Goal: Information Seeking & Learning: Check status

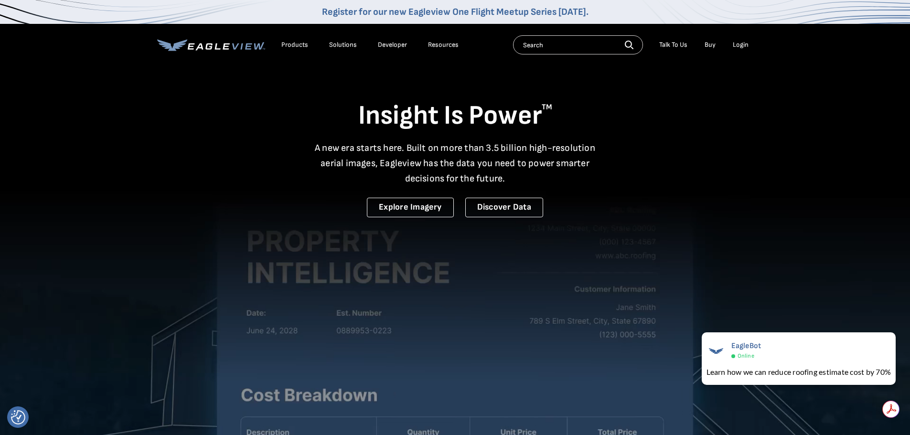
click at [741, 43] on div "Login" at bounding box center [741, 45] width 16 height 9
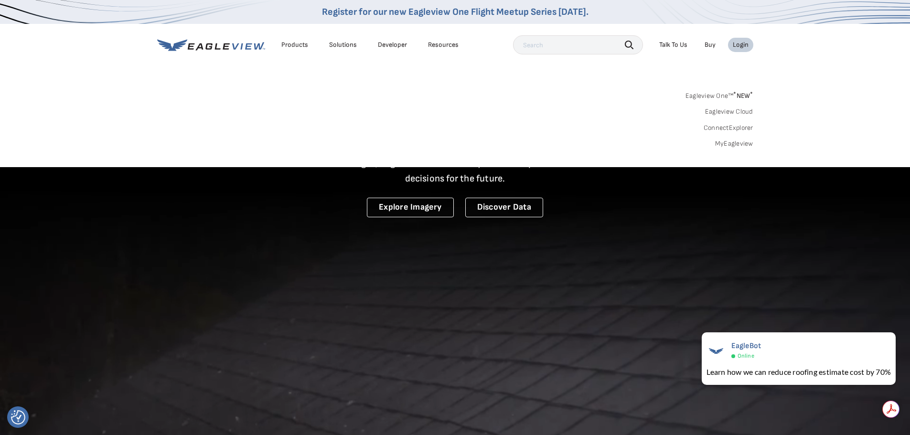
click at [737, 97] on span "* NEW *" at bounding box center [743, 96] width 20 height 8
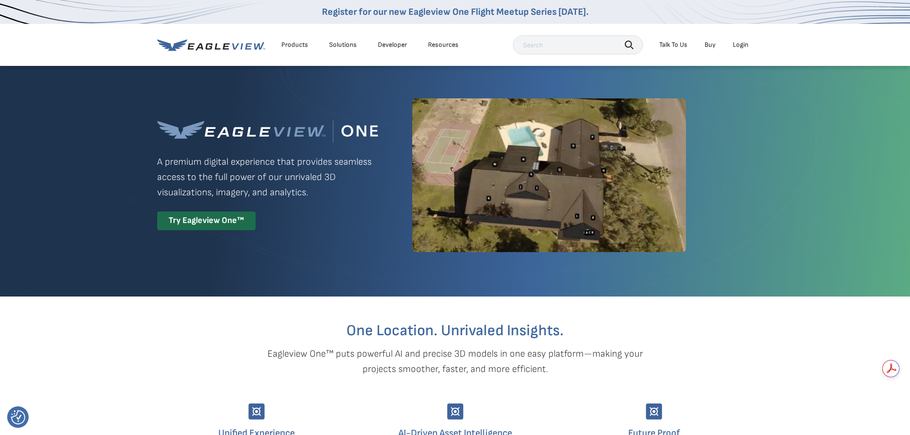
click at [740, 46] on div "Login" at bounding box center [741, 45] width 16 height 9
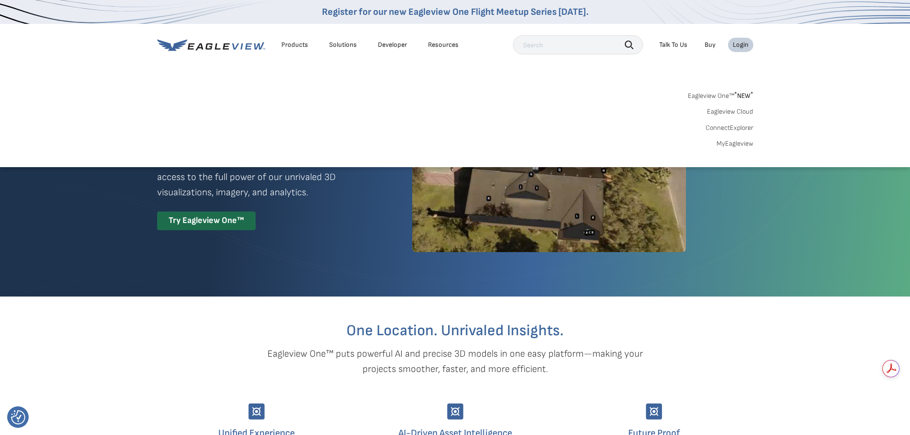
click at [729, 112] on link "Eagleview Cloud" at bounding box center [730, 111] width 46 height 9
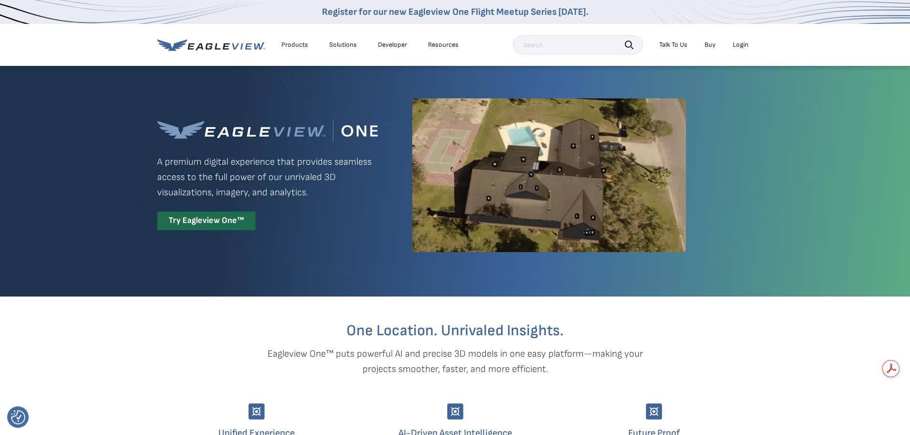
click at [741, 46] on div "Login" at bounding box center [741, 45] width 16 height 9
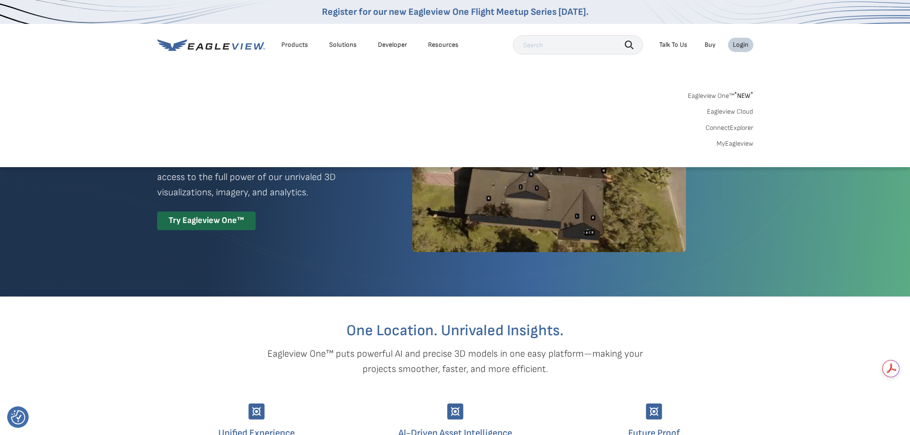
click at [744, 111] on link "Eagleview Cloud" at bounding box center [730, 111] width 46 height 9
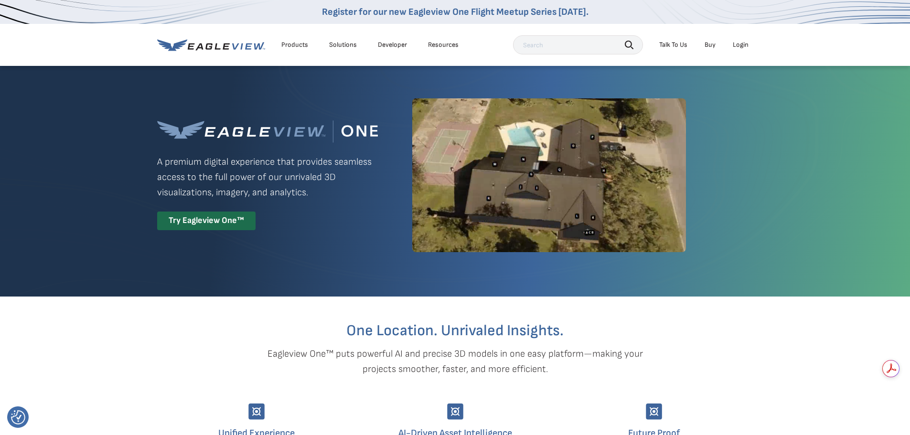
click at [738, 45] on div "Login" at bounding box center [741, 45] width 16 height 9
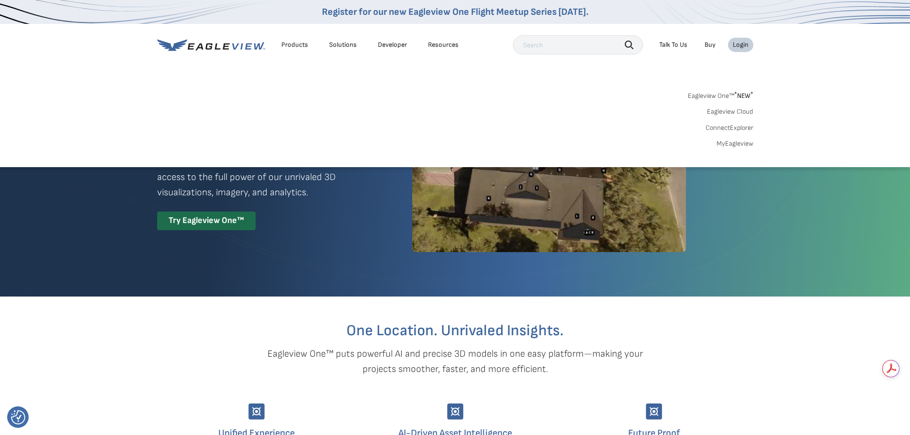
click at [738, 45] on div "Login" at bounding box center [741, 45] width 16 height 9
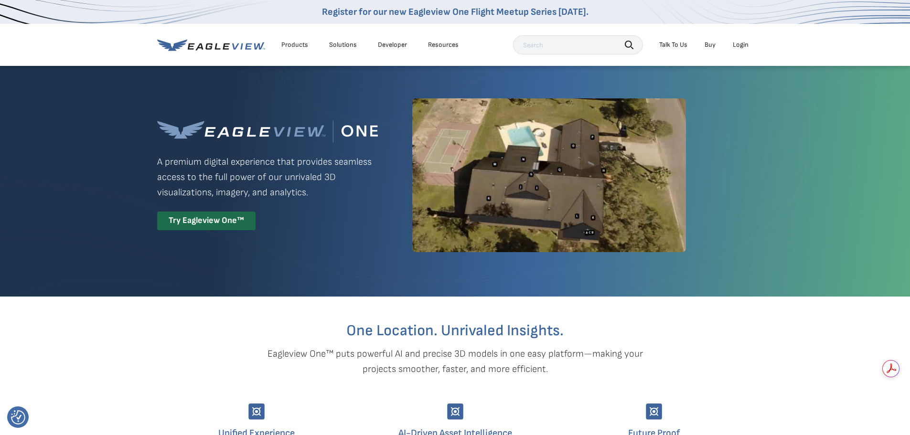
click at [738, 45] on div "Login" at bounding box center [741, 45] width 16 height 9
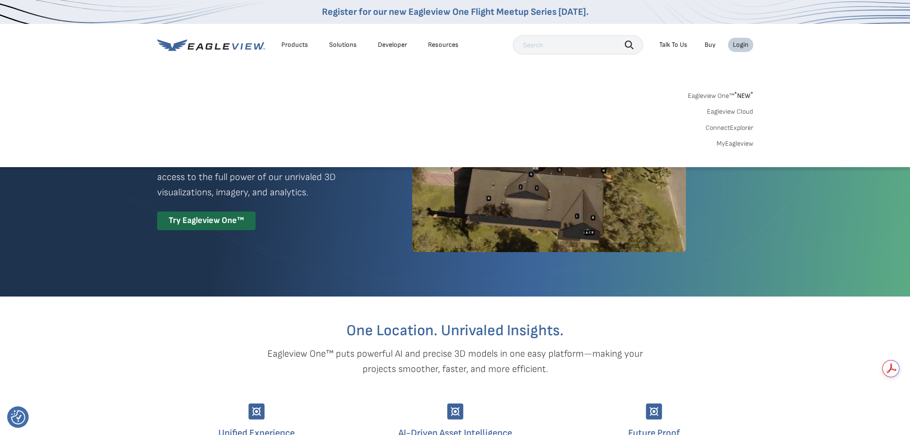
click at [738, 45] on div "Login" at bounding box center [741, 45] width 16 height 9
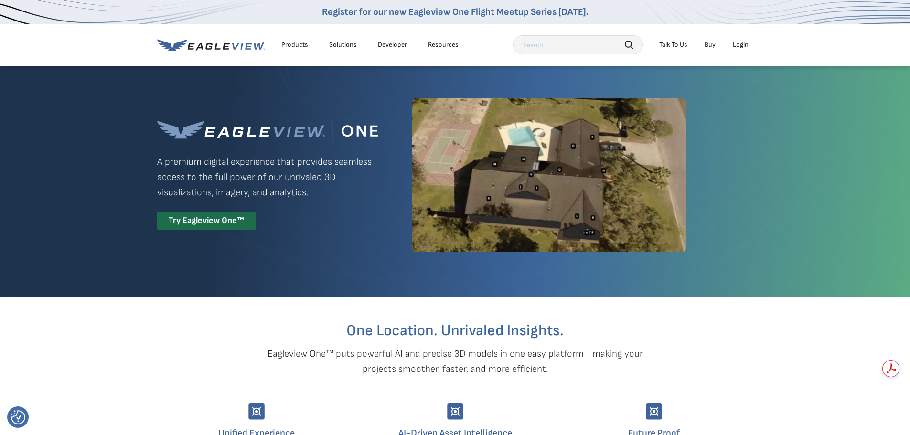
click at [738, 44] on div "Login" at bounding box center [741, 45] width 16 height 9
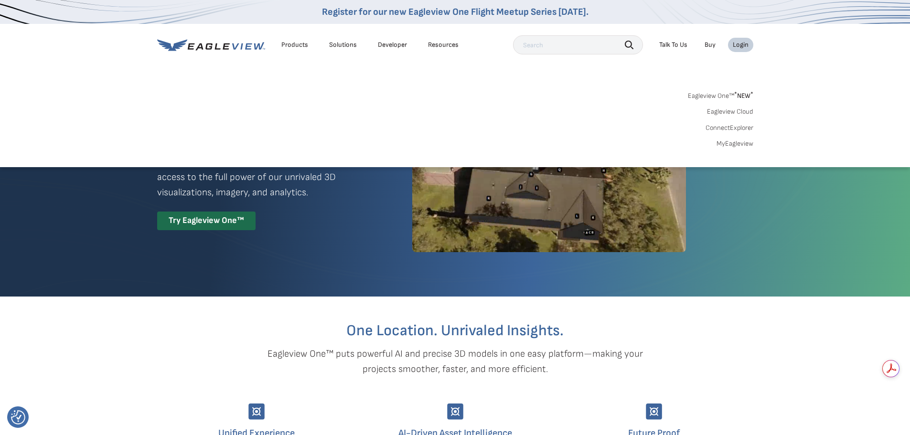
click at [733, 111] on link "Eagleview Cloud" at bounding box center [730, 111] width 46 height 9
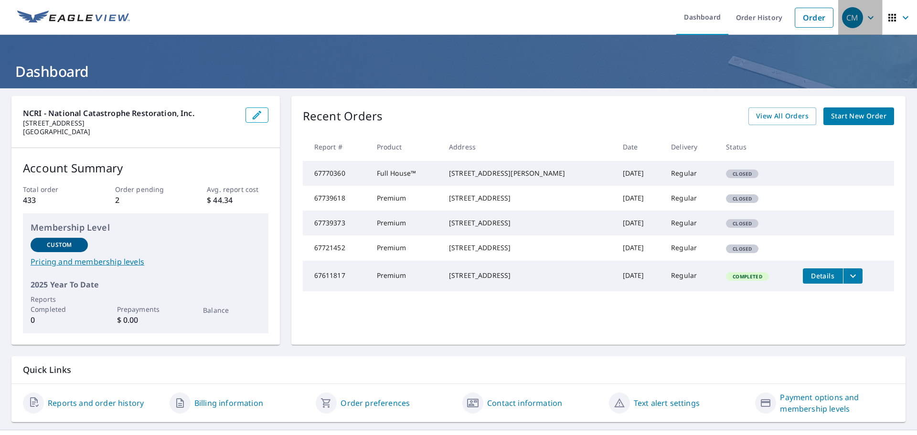
click at [849, 22] on div "CM" at bounding box center [852, 17] width 21 height 21
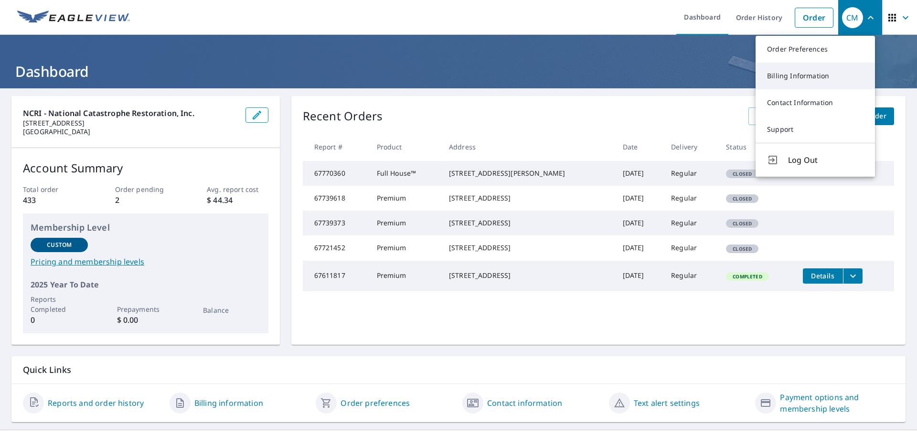
click at [838, 74] on link "Billing Information" at bounding box center [815, 76] width 119 height 27
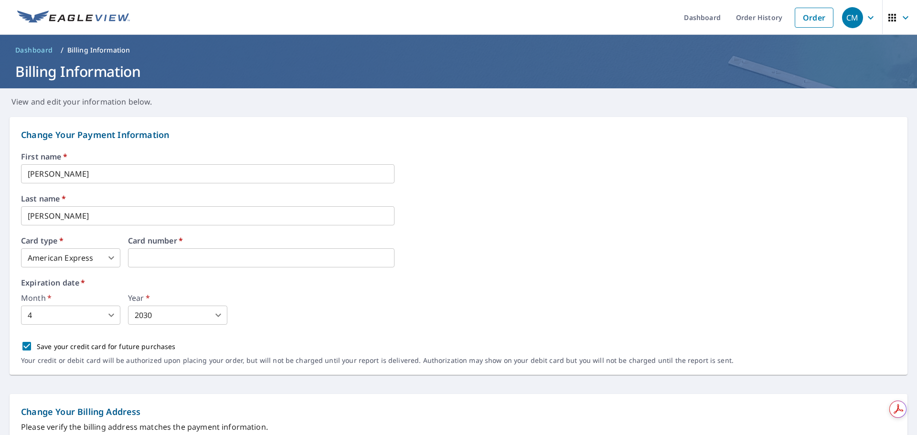
click at [111, 312] on body "CM CM Dashboard Order History Order CM Dashboard / Billing Information Billing …" at bounding box center [458, 217] width 917 height 435
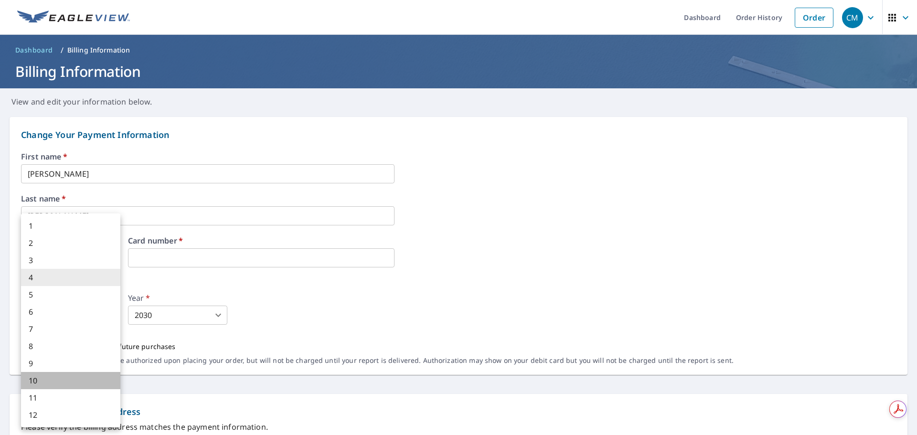
click at [53, 375] on li "10" at bounding box center [70, 380] width 99 height 17
type input "10"
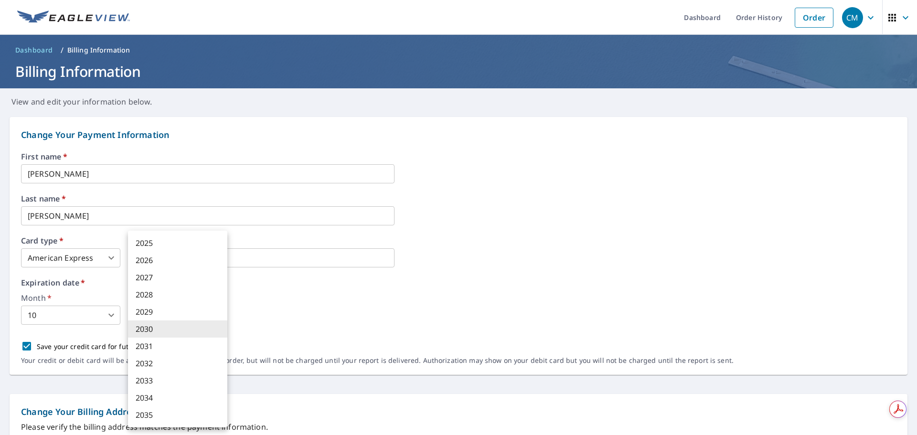
click at [222, 315] on body "CM CM Dashboard Order History Order CM Dashboard / Billing Information Billing …" at bounding box center [458, 217] width 917 height 435
click at [169, 309] on li "2029" at bounding box center [177, 311] width 99 height 17
type input "2029"
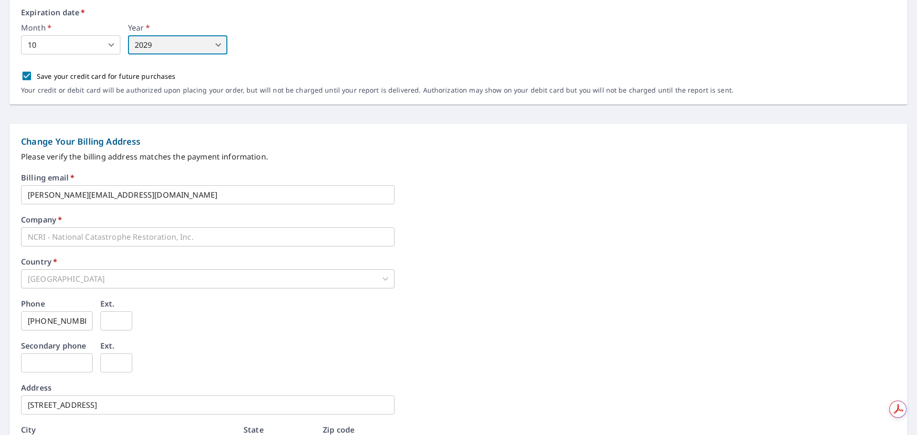
scroll to position [287, 0]
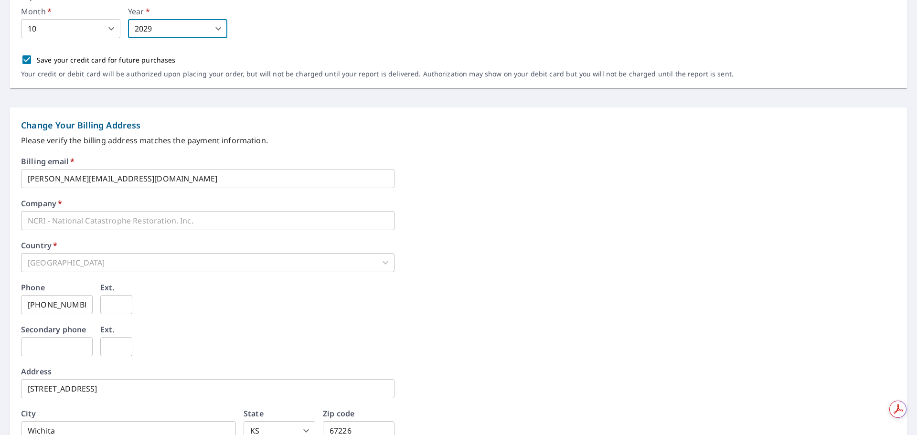
click at [130, 176] on input "c.maxson@ncricat.com" at bounding box center [208, 178] width 374 height 19
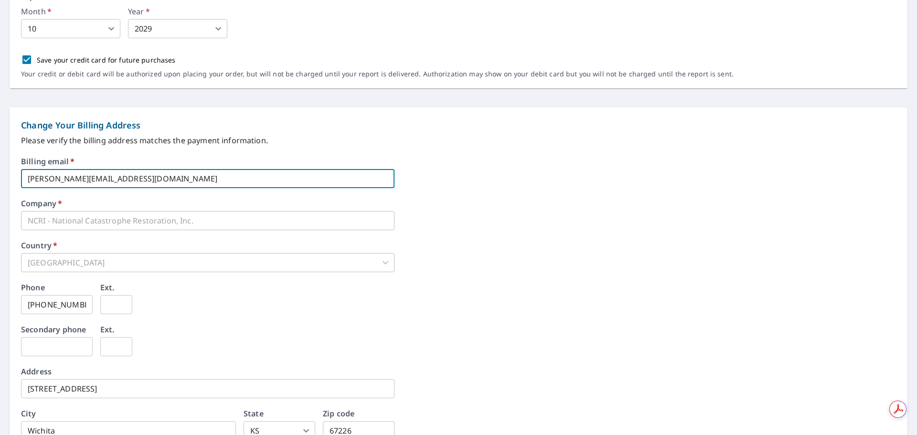
drag, startPoint x: 130, startPoint y: 176, endPoint x: -27, endPoint y: 193, distance: 157.6
click at [0, 193] on html "CM CM Dashboard Order History Order CM Dashboard / Billing Information Billing …" at bounding box center [458, 217] width 917 height 435
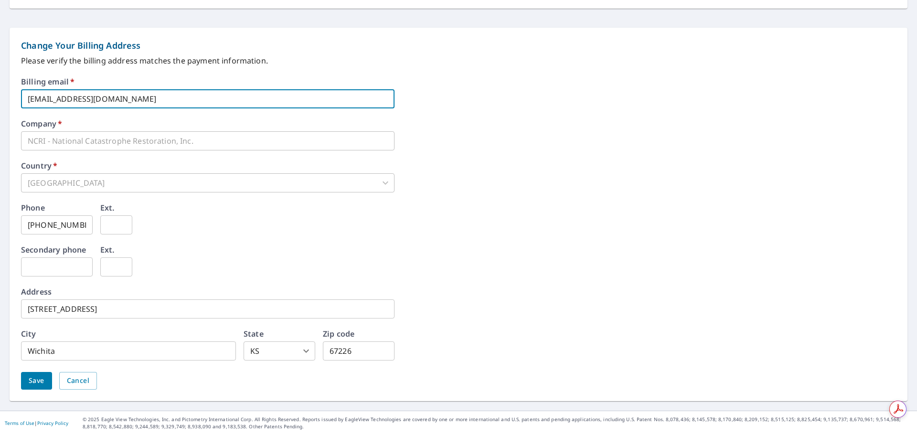
type input "accountspayable@ncricat.com"
click at [43, 378] on span "Save" at bounding box center [37, 381] width 16 height 12
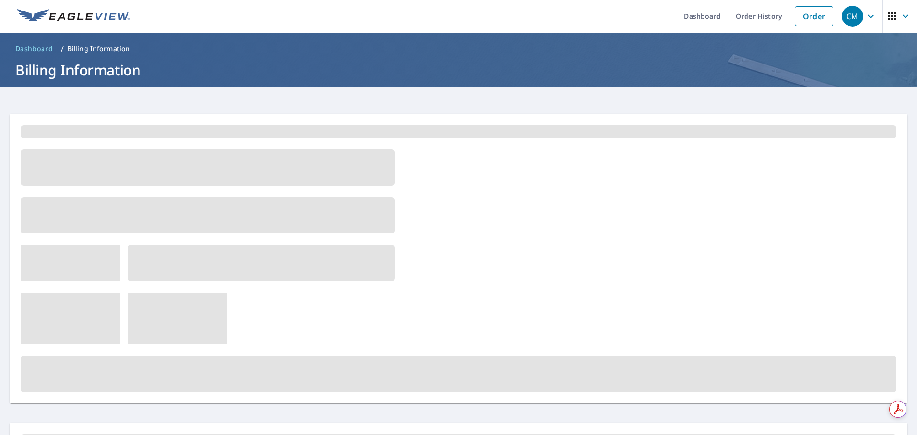
scroll to position [0, 0]
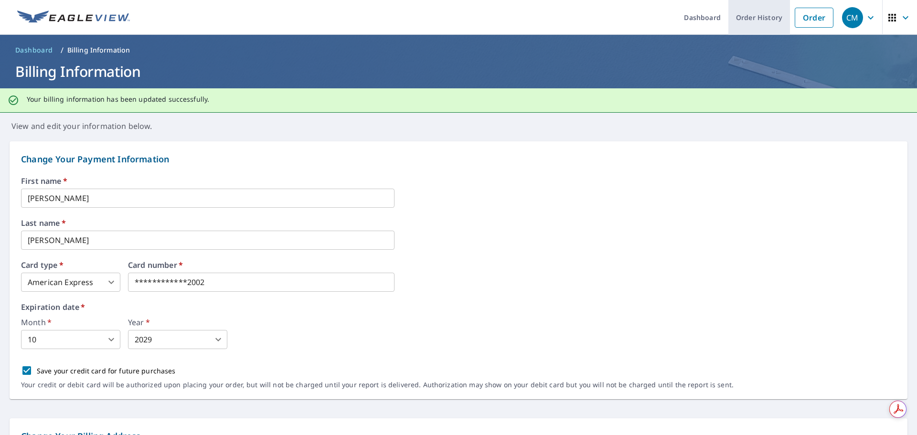
click at [750, 20] on link "Order History" at bounding box center [760, 17] width 62 height 35
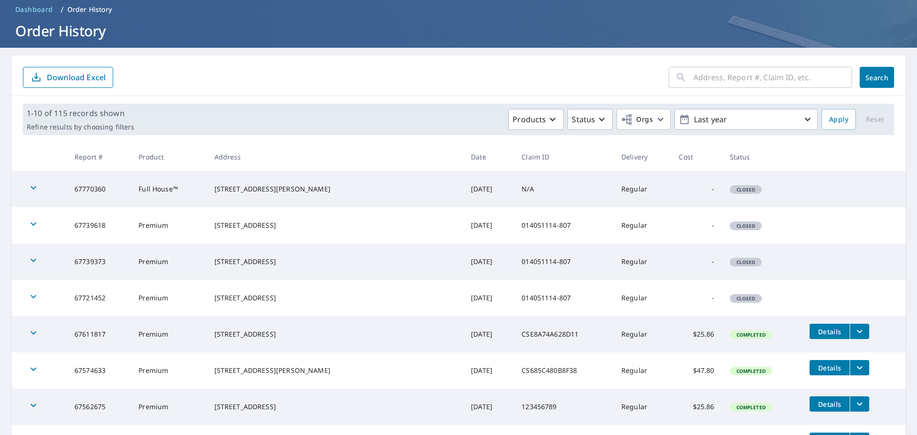
scroll to position [191, 0]
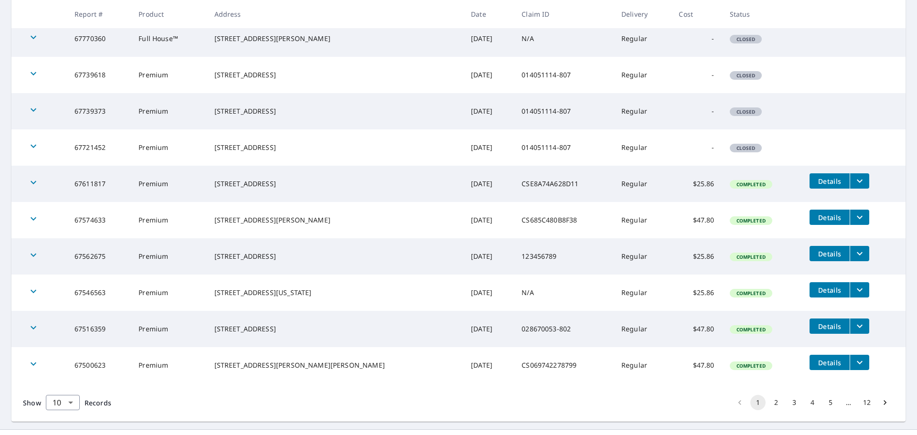
click at [731, 150] on span "Closed" at bounding box center [746, 148] width 31 height 7
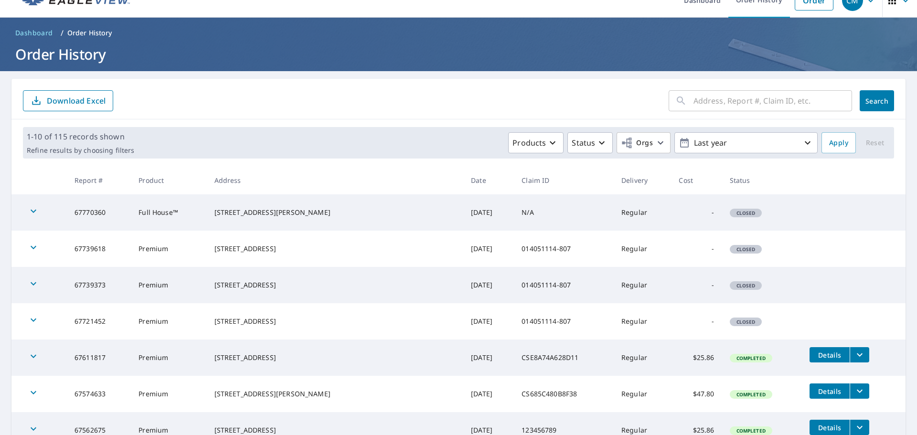
scroll to position [0, 0]
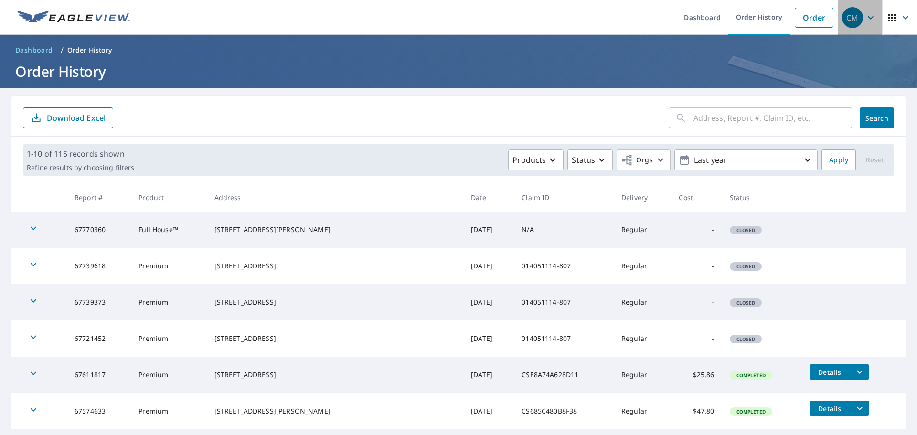
click at [865, 22] on icon "button" at bounding box center [870, 17] width 11 height 11
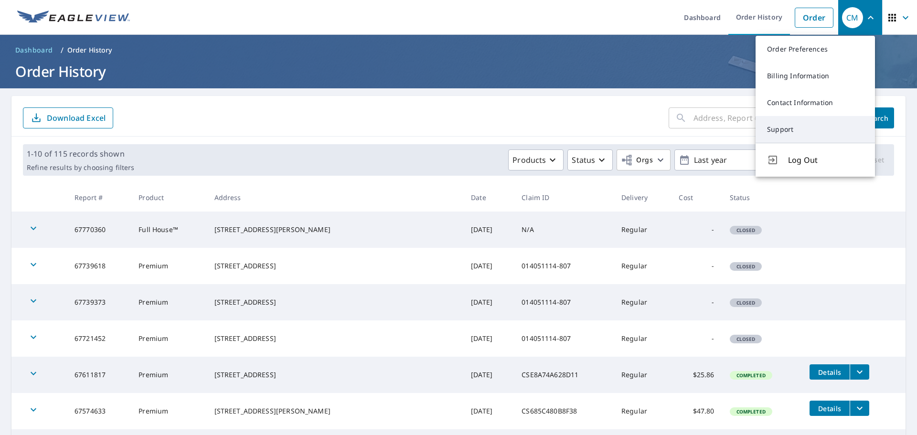
click at [805, 132] on link "Support" at bounding box center [815, 129] width 119 height 27
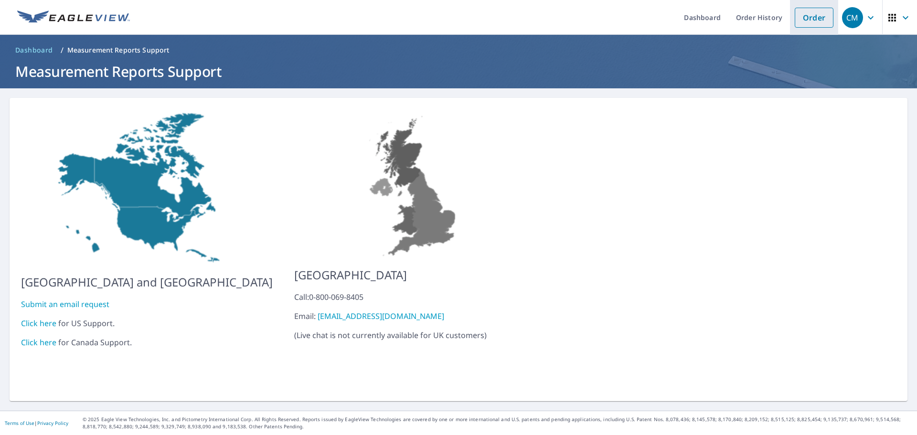
click at [805, 19] on link "Order" at bounding box center [814, 18] width 39 height 20
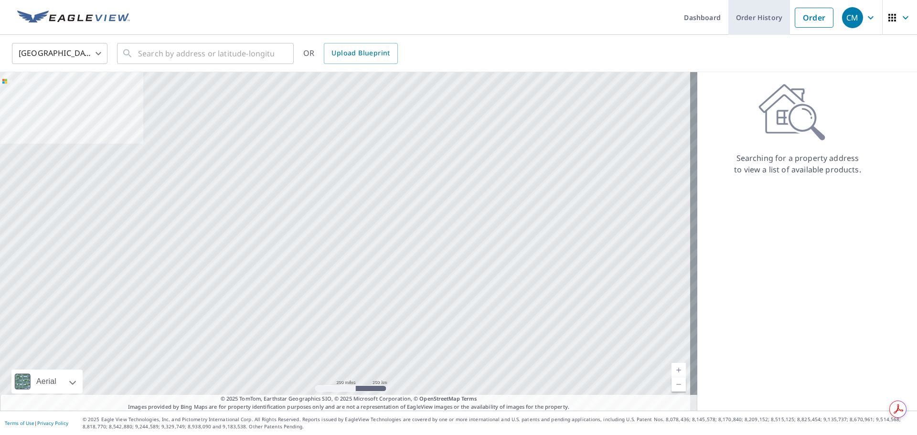
click at [757, 19] on link "Order History" at bounding box center [760, 17] width 62 height 35
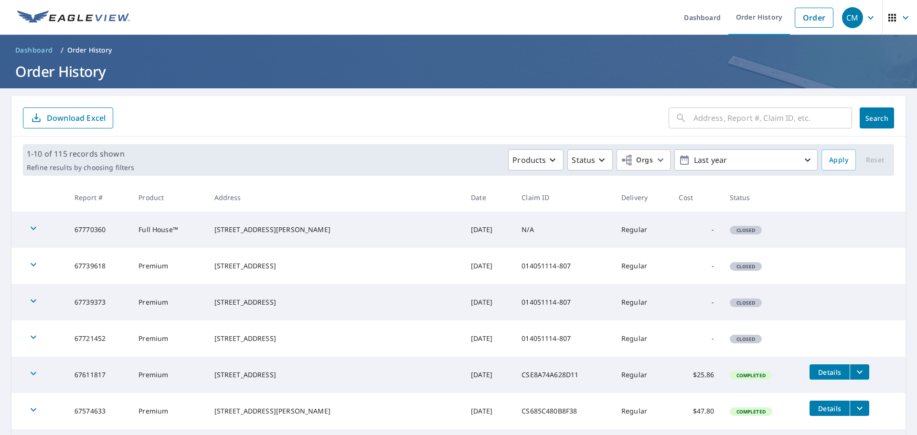
click at [851, 19] on div "CM" at bounding box center [852, 17] width 21 height 21
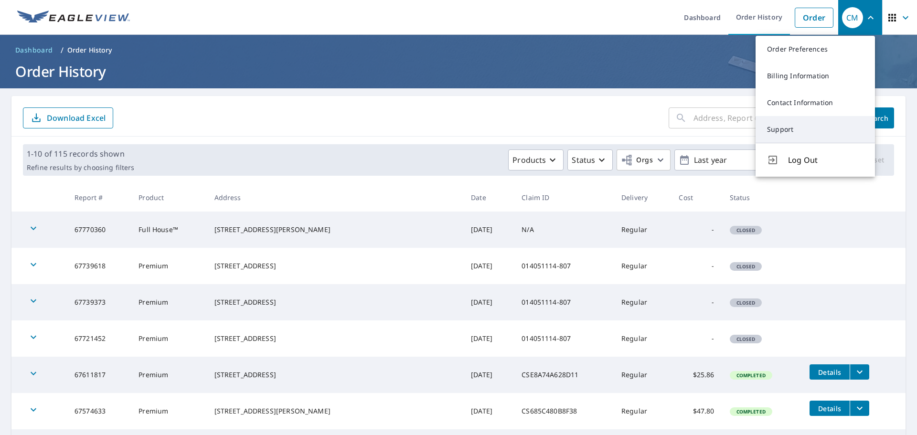
click at [786, 126] on link "Support" at bounding box center [815, 129] width 119 height 27
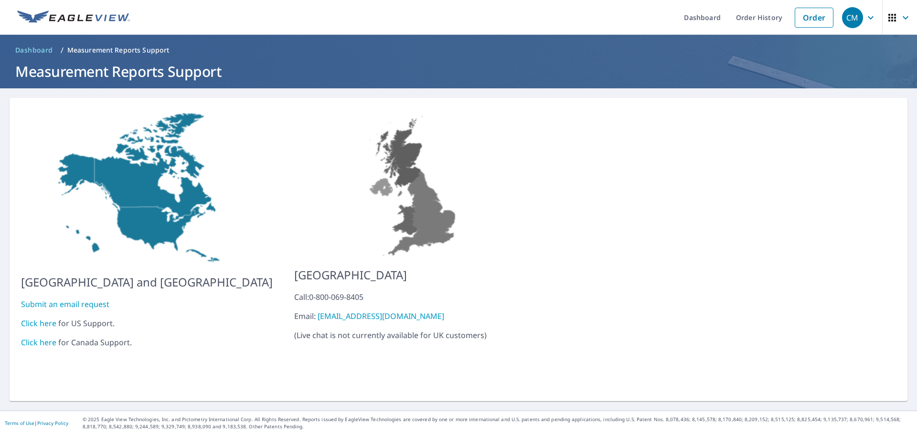
click at [43, 318] on link "Click here" at bounding box center [38, 323] width 35 height 11
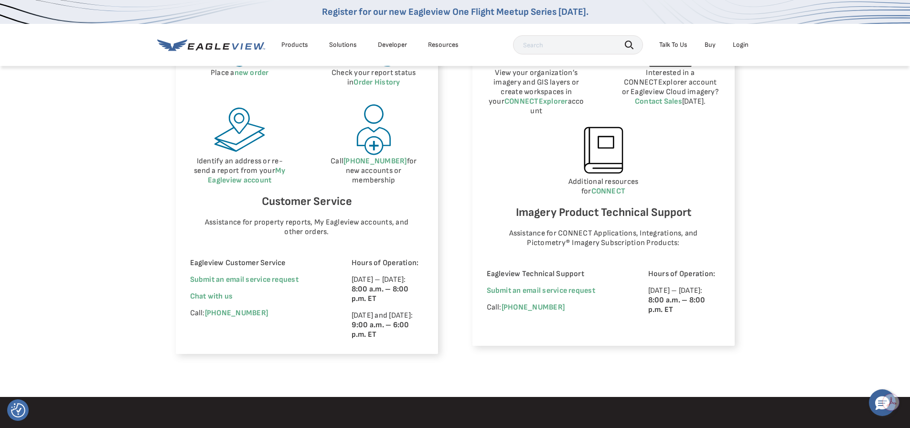
scroll to position [526, 0]
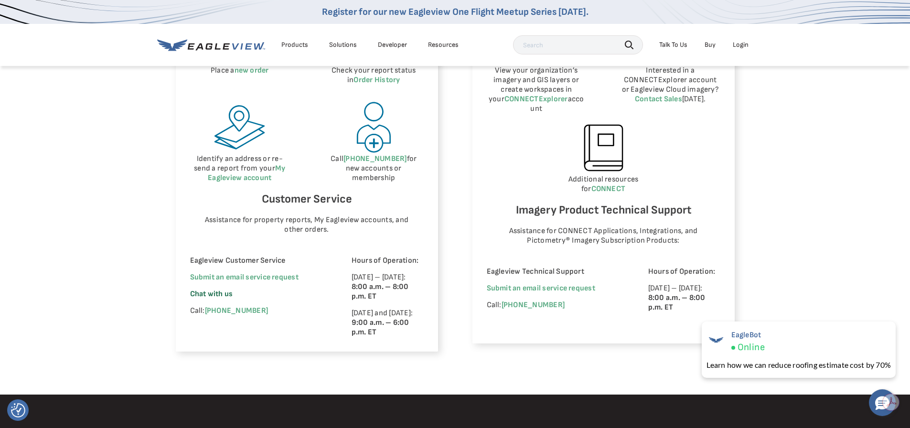
click at [222, 295] on span "Chat with us" at bounding box center [211, 294] width 43 height 9
click at [892, 327] on span "×" at bounding box center [893, 327] width 5 height 10
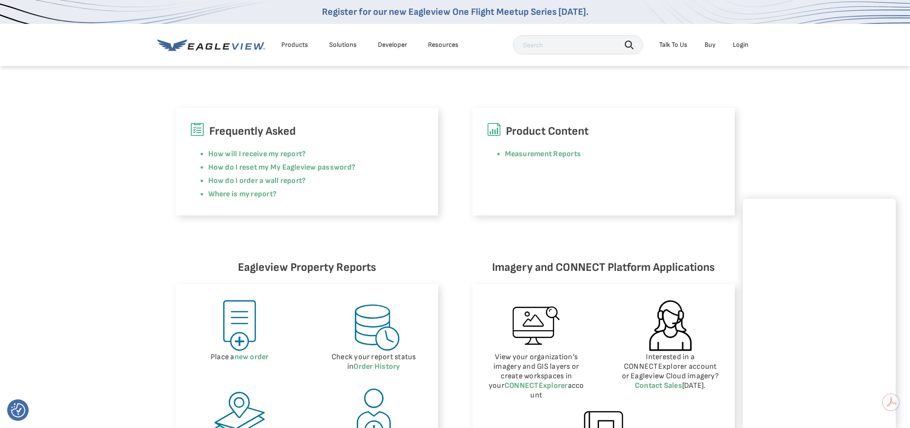
scroll to position [0, 0]
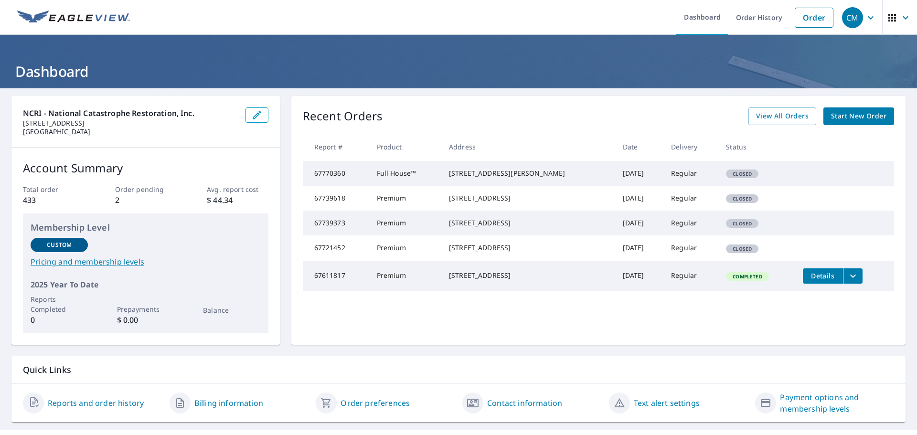
scroll to position [19, 0]
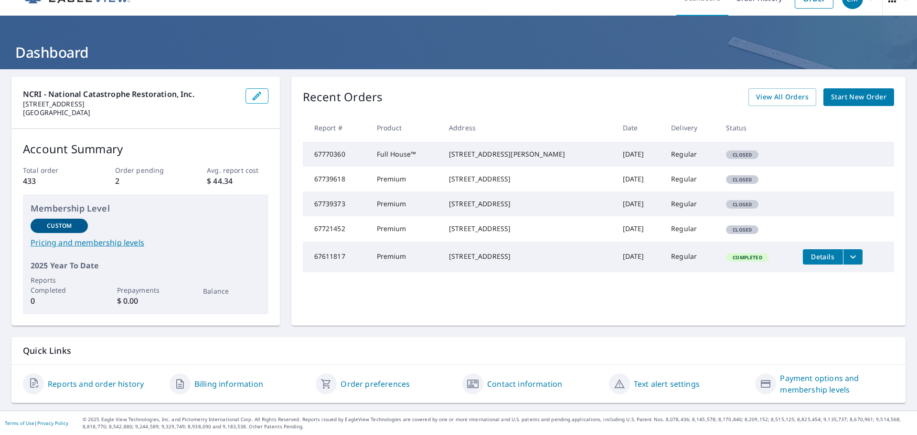
click at [727, 233] on span "Closed" at bounding box center [742, 229] width 31 height 7
click at [332, 241] on td "67721452" at bounding box center [336, 228] width 66 height 25
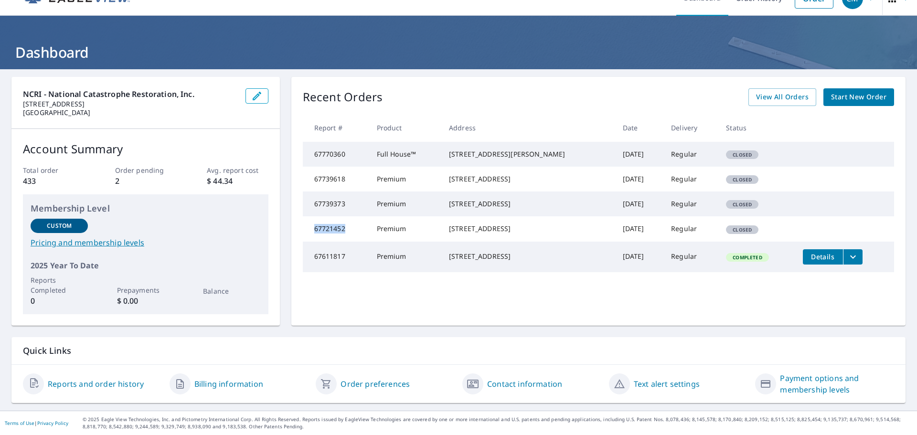
click at [217, 386] on link "Billing information" at bounding box center [228, 383] width 69 height 11
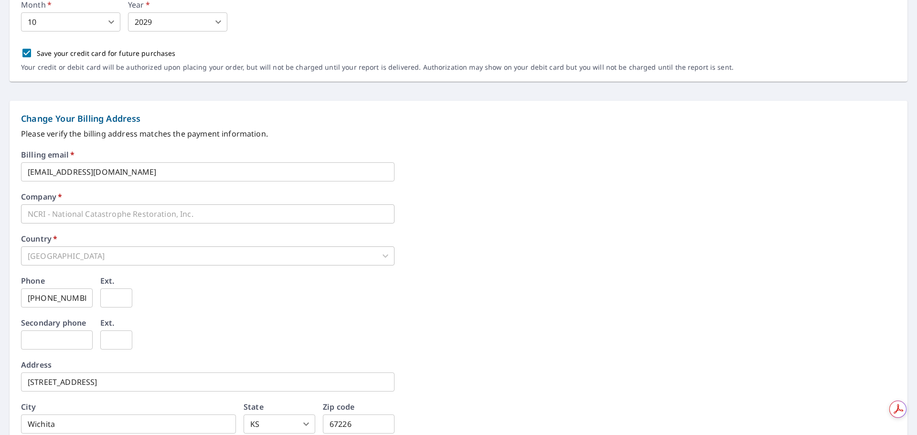
scroll to position [366, 0]
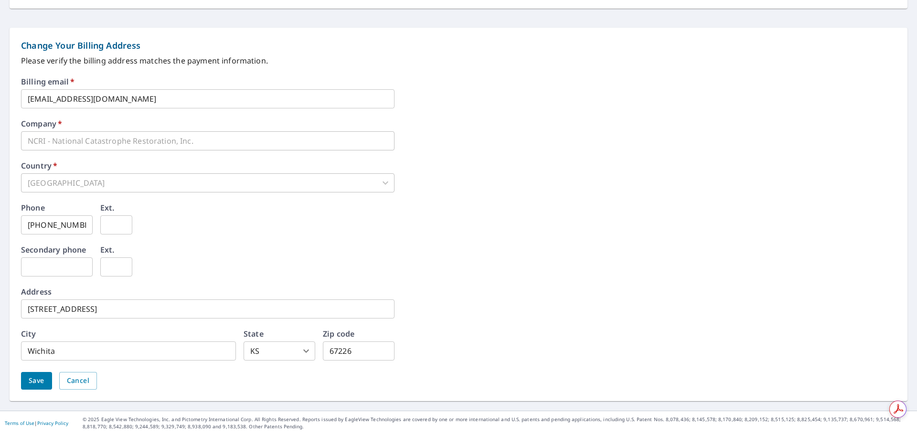
click at [37, 385] on span "Save" at bounding box center [37, 381] width 16 height 12
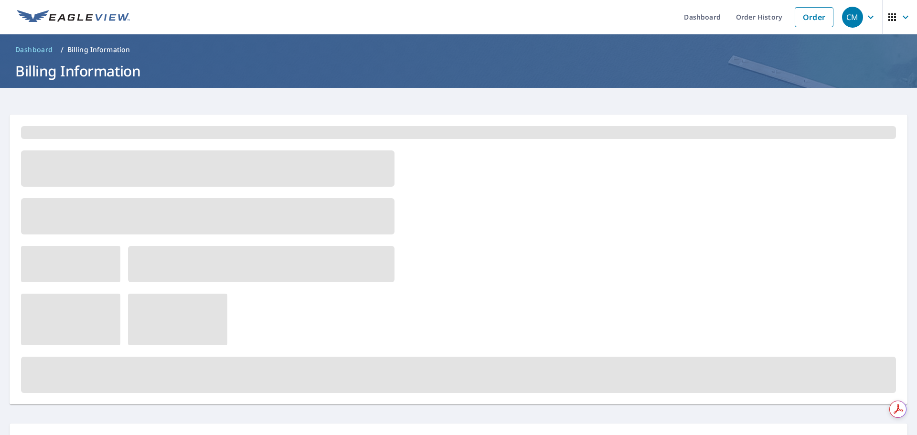
scroll to position [0, 0]
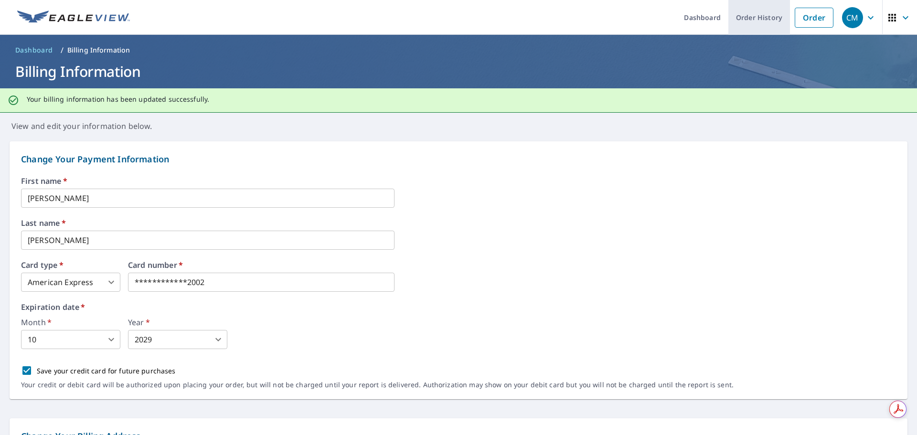
click at [745, 20] on link "Order History" at bounding box center [760, 17] width 62 height 35
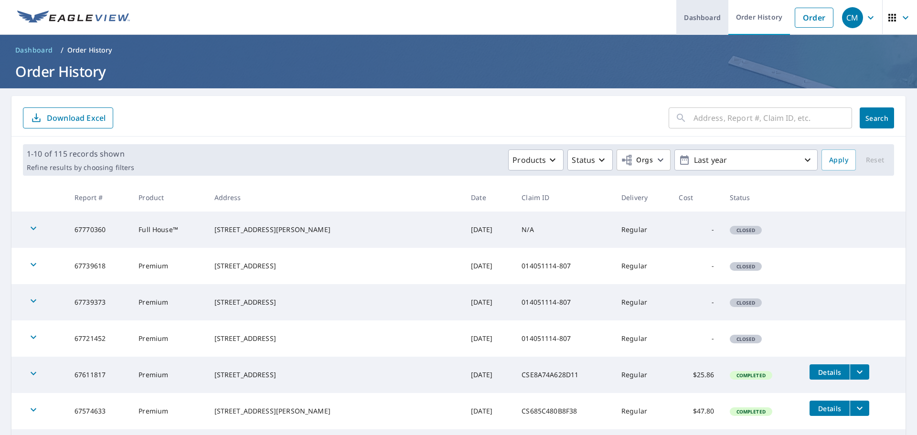
click at [708, 15] on link "Dashboard" at bounding box center [703, 17] width 52 height 35
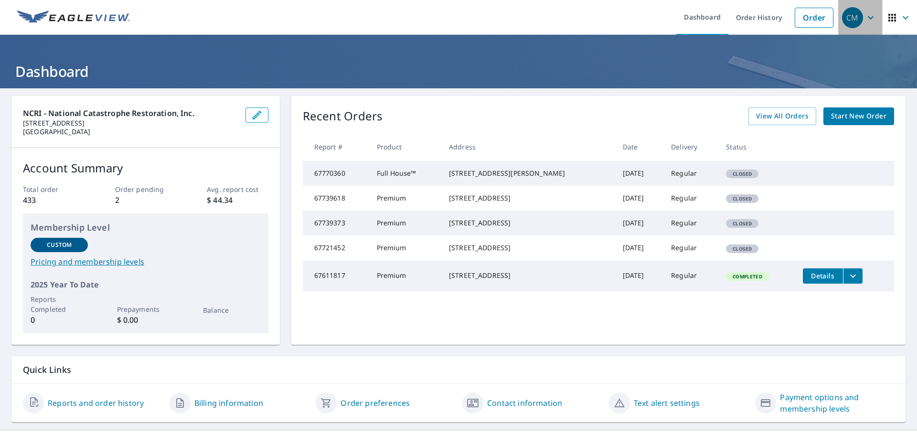
click at [842, 20] on div "CM" at bounding box center [852, 17] width 21 height 21
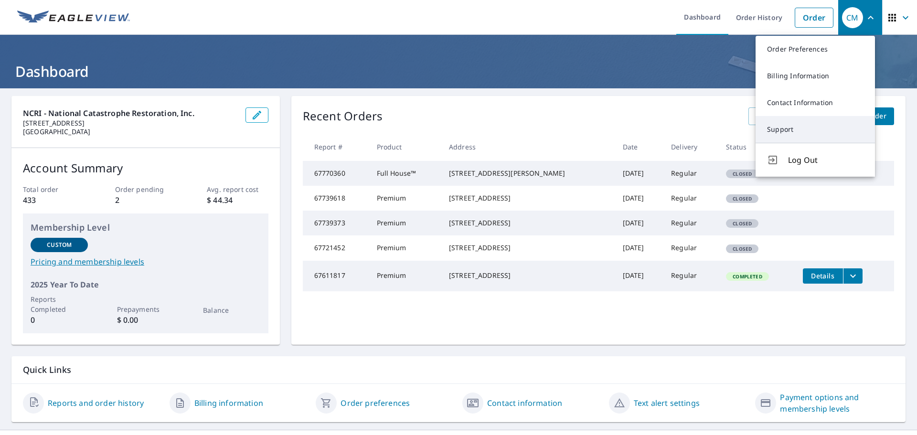
click at [777, 139] on link "Support" at bounding box center [815, 129] width 119 height 27
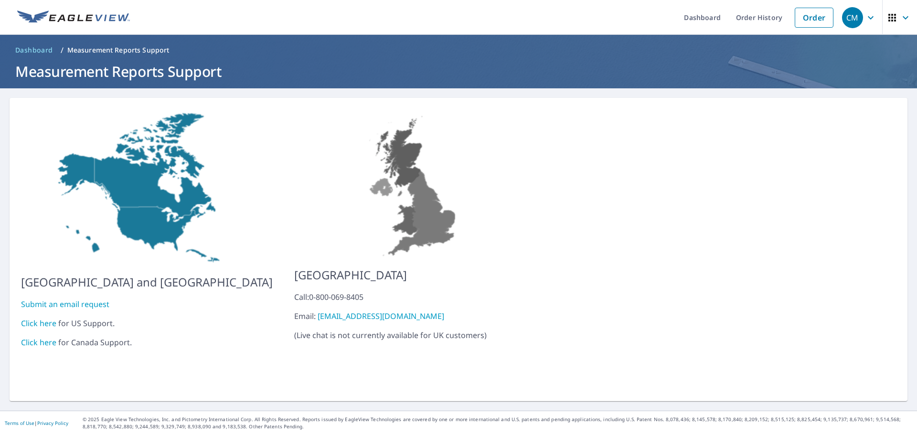
click at [96, 299] on link "Submit an email request" at bounding box center [65, 304] width 88 height 11
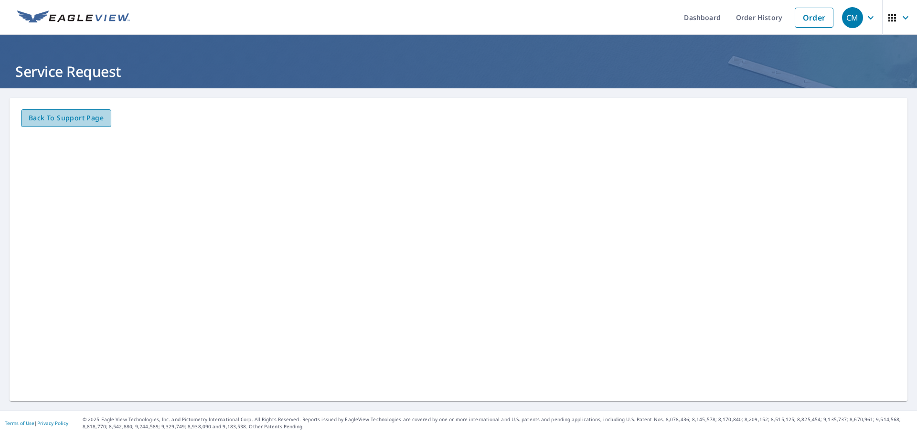
click at [89, 120] on span "Back to Support page" at bounding box center [66, 118] width 75 height 12
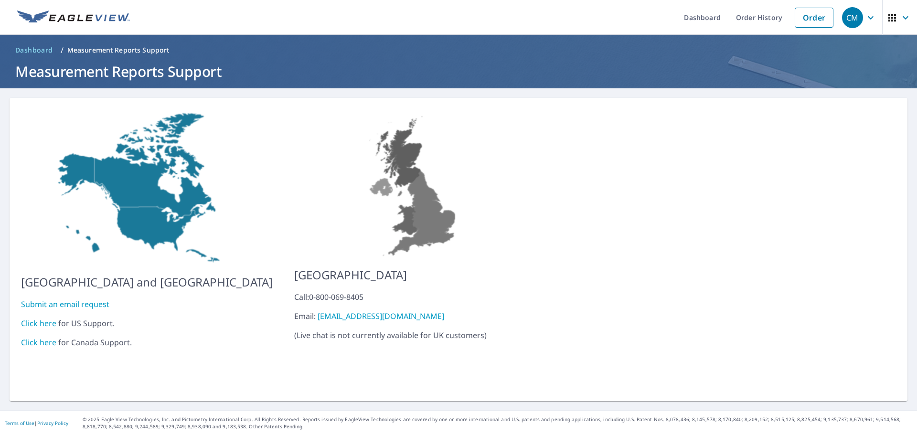
click at [39, 318] on link "Click here" at bounding box center [38, 323] width 35 height 11
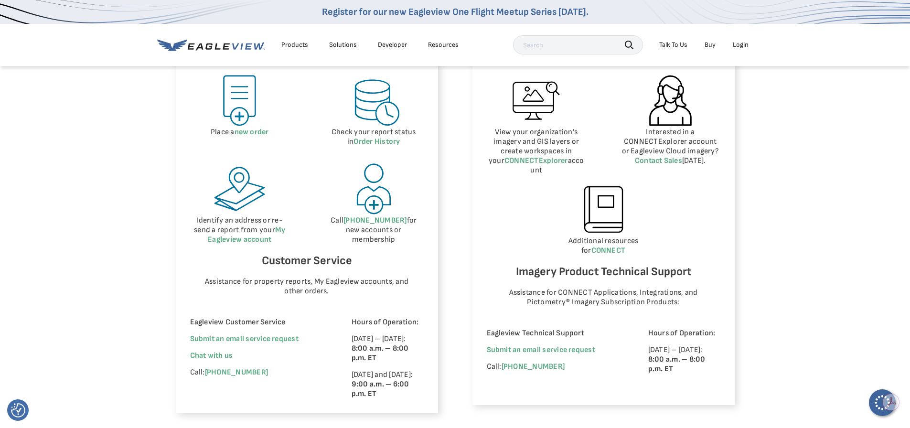
scroll to position [478, 0]
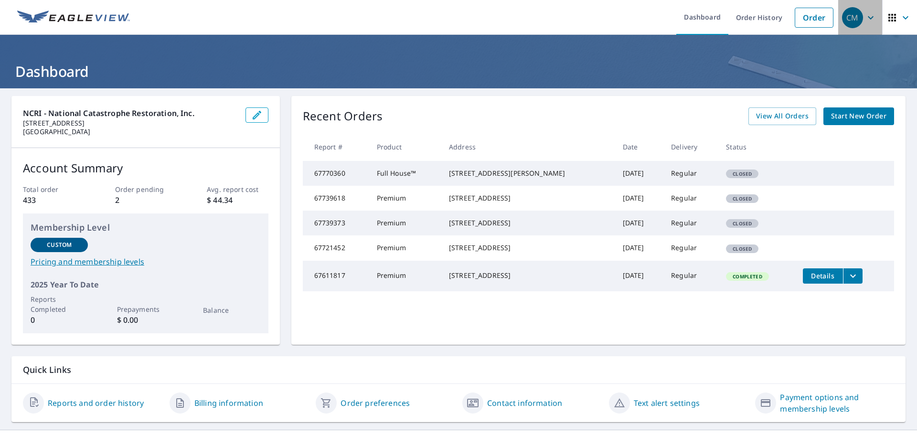
click at [851, 19] on div "CM" at bounding box center [852, 17] width 21 height 21
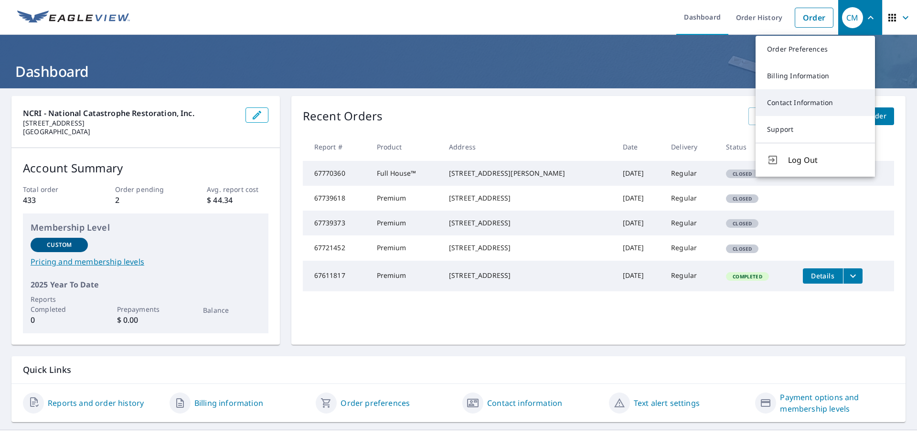
click at [798, 104] on link "Contact Information" at bounding box center [815, 102] width 119 height 27
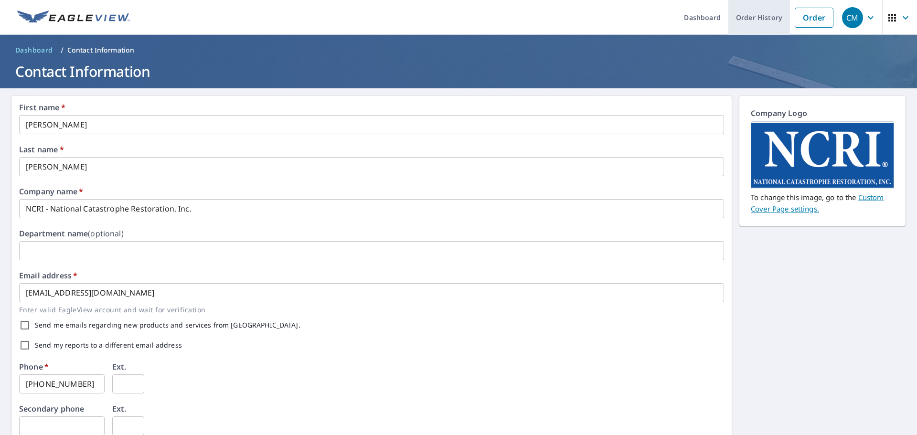
click at [751, 16] on link "Order History" at bounding box center [760, 17] width 62 height 35
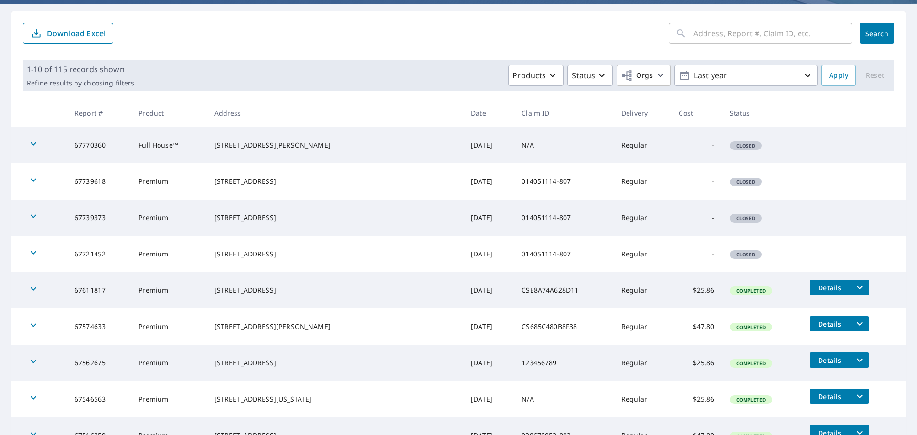
scroll to position [96, 0]
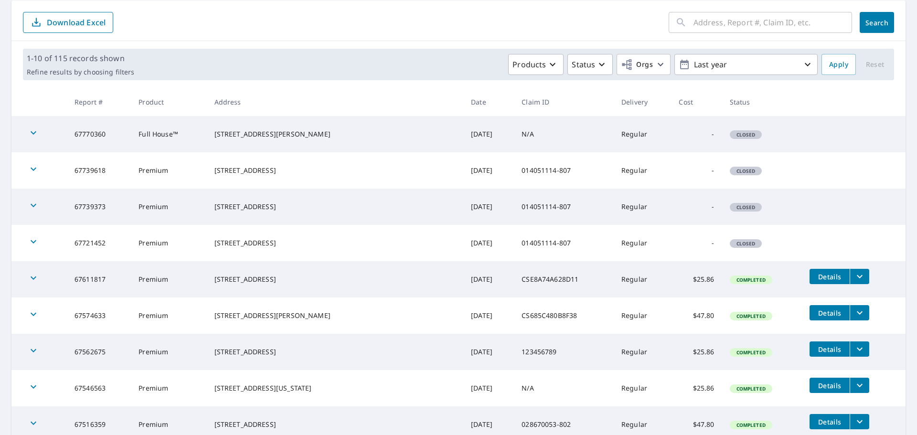
click at [854, 278] on icon "filesDropdownBtn-67611817" at bounding box center [859, 276] width 11 height 11
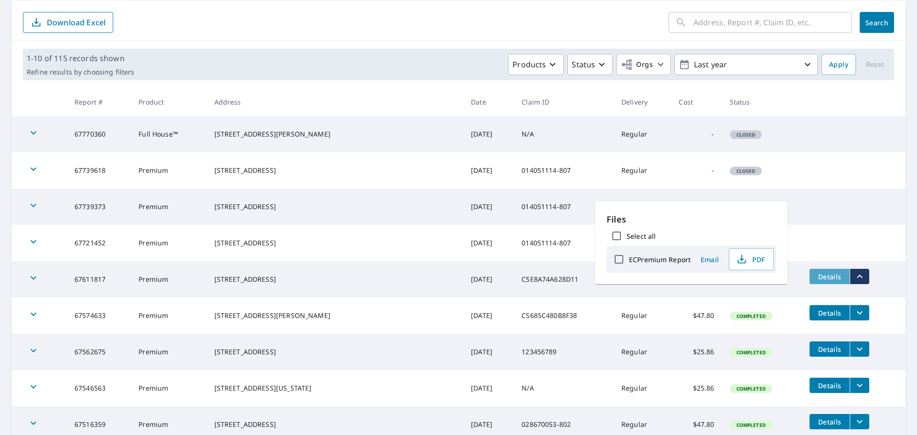
click at [816, 274] on span "Details" at bounding box center [830, 276] width 29 height 9
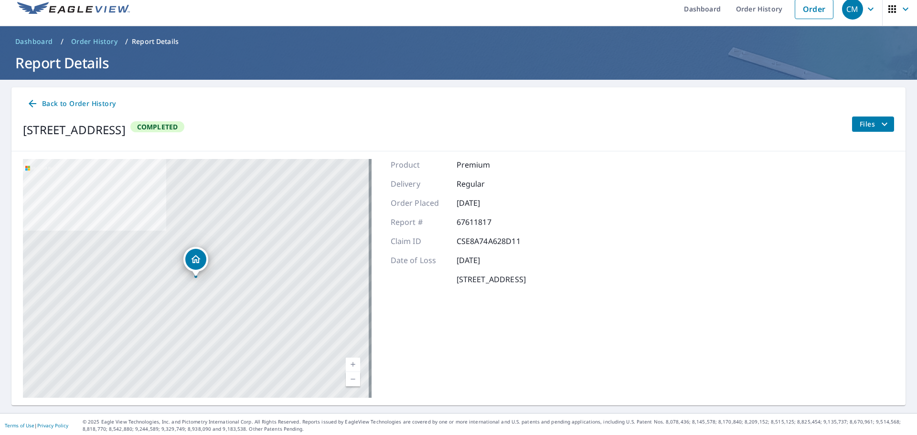
scroll to position [11, 0]
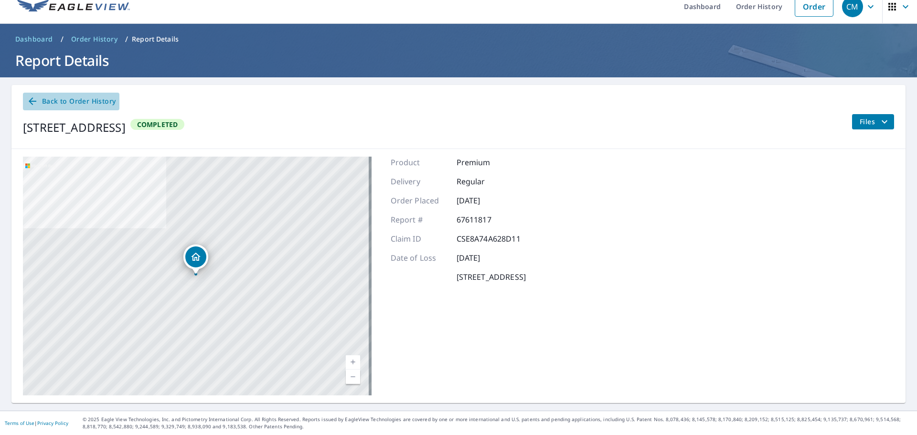
click at [72, 100] on span "Back to Order History" at bounding box center [71, 102] width 89 height 12
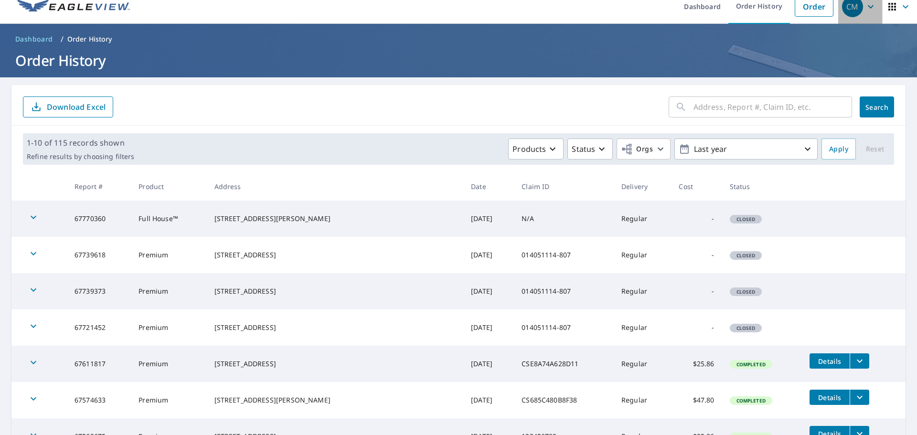
click at [847, 7] on div "CM" at bounding box center [852, 6] width 21 height 21
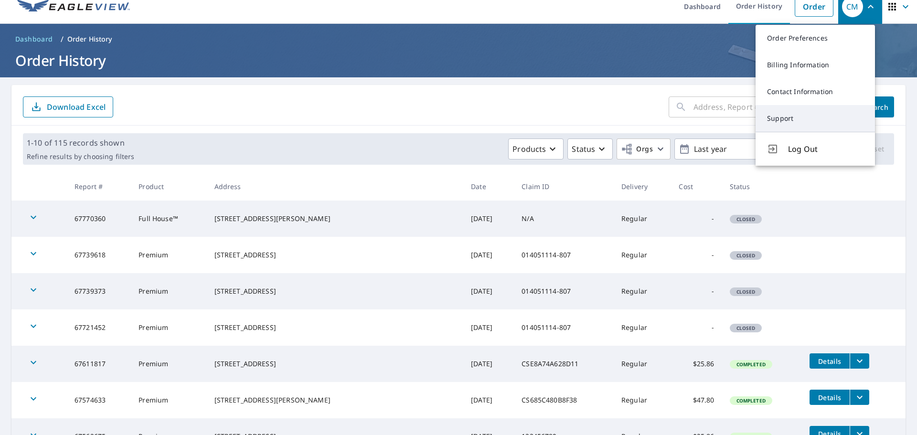
click at [784, 124] on link "Support" at bounding box center [815, 118] width 119 height 27
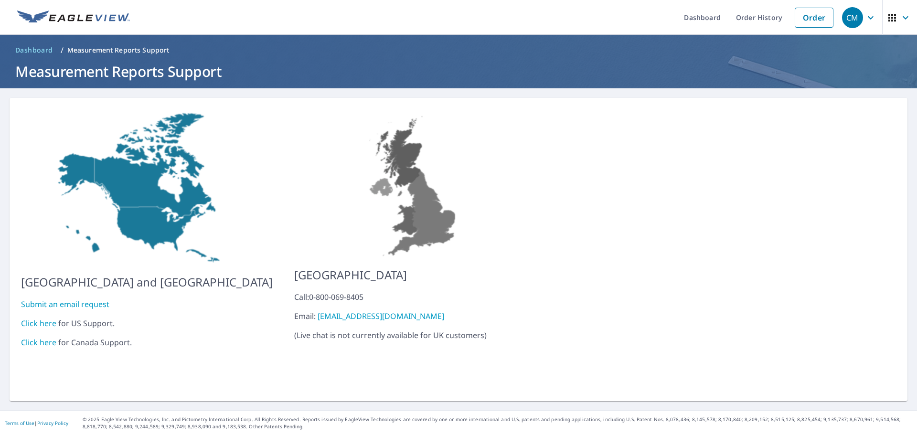
click at [45, 319] on link "Click here" at bounding box center [38, 323] width 35 height 11
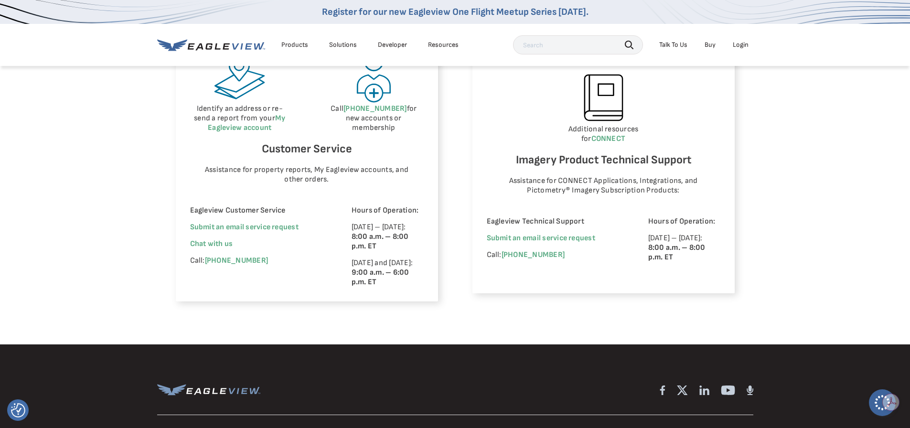
scroll to position [573, 0]
